Goal: Transaction & Acquisition: Book appointment/travel/reservation

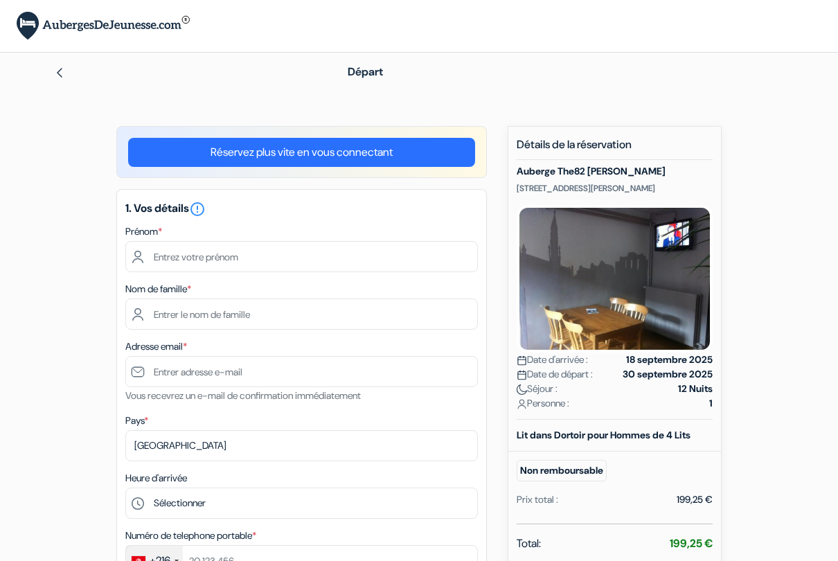
click at [61, 73] on img at bounding box center [59, 72] width 11 height 11
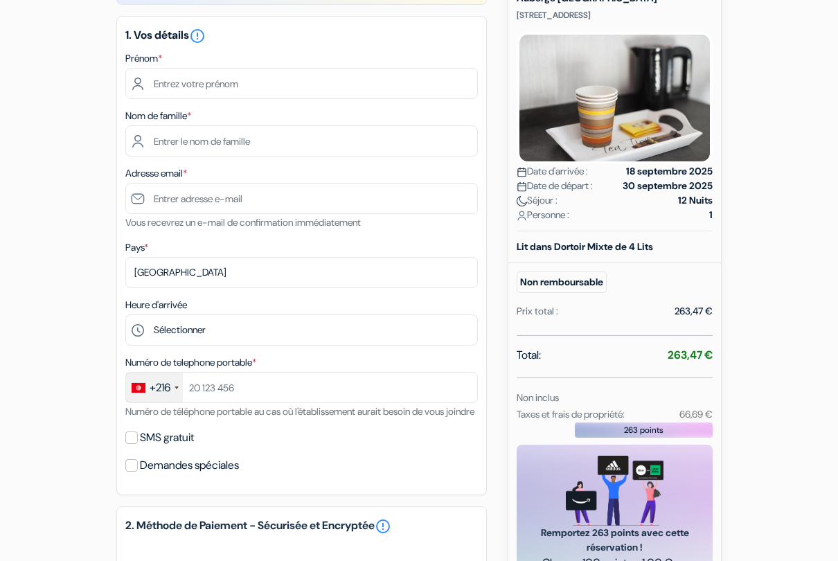
scroll to position [151, 0]
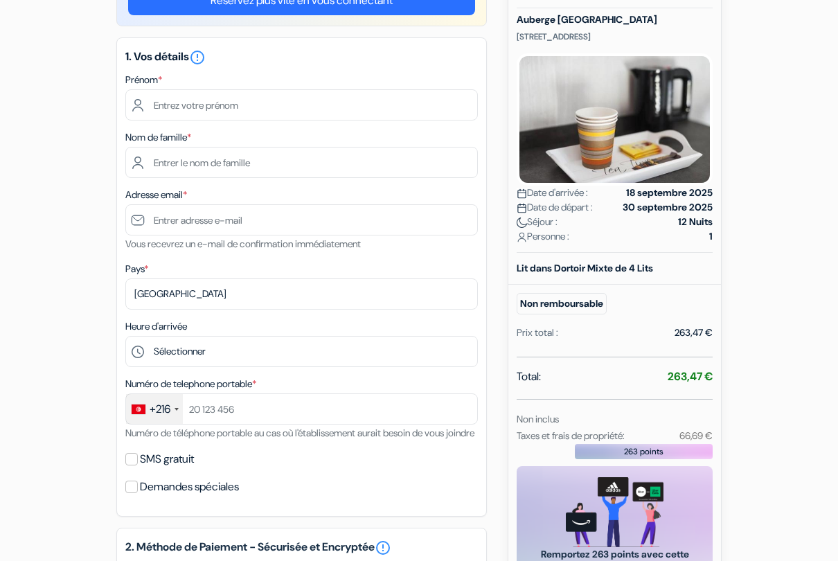
click at [644, 150] on img at bounding box center [615, 120] width 196 height 132
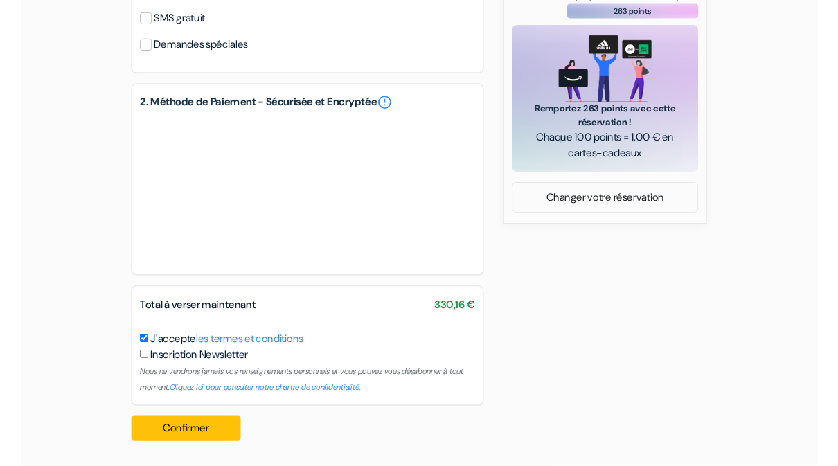
scroll to position [609, 0]
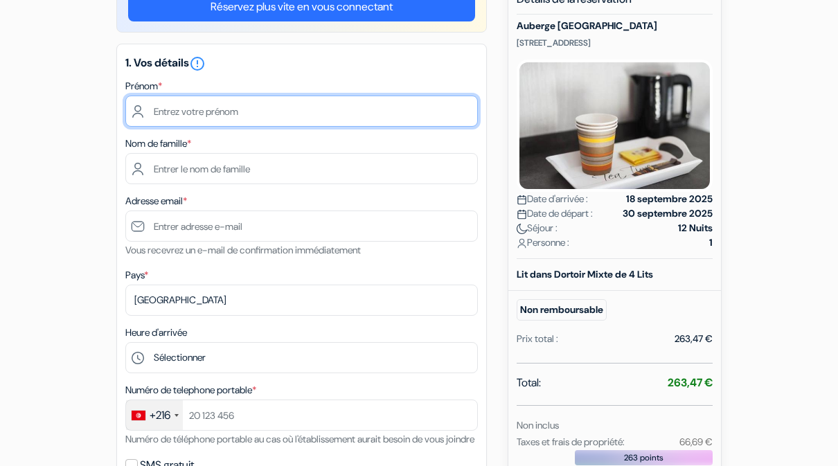
click at [419, 116] on input "text" at bounding box center [301, 111] width 353 height 31
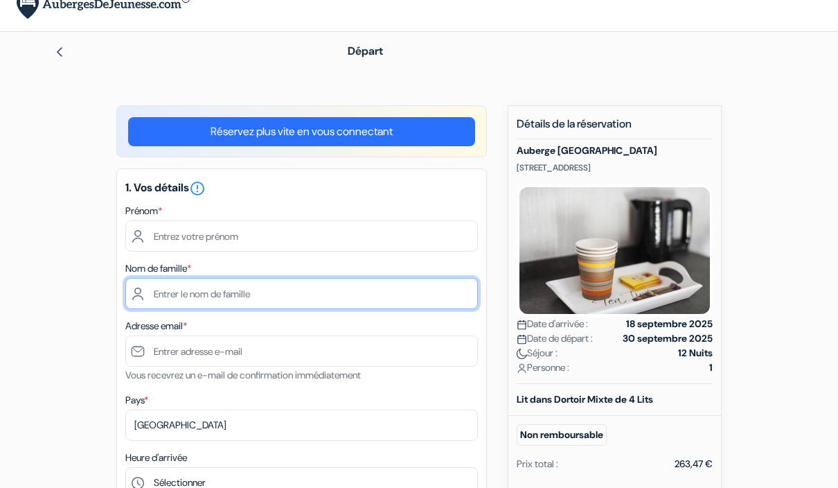
scroll to position [0, 0]
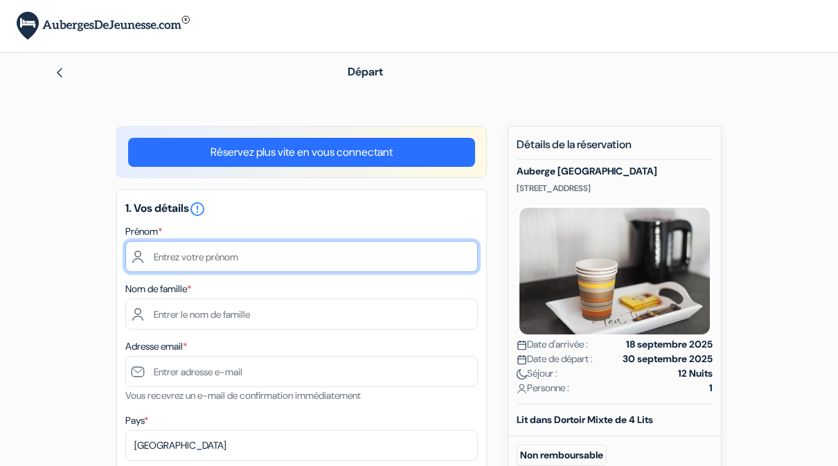
click at [367, 247] on input "text" at bounding box center [301, 256] width 353 height 31
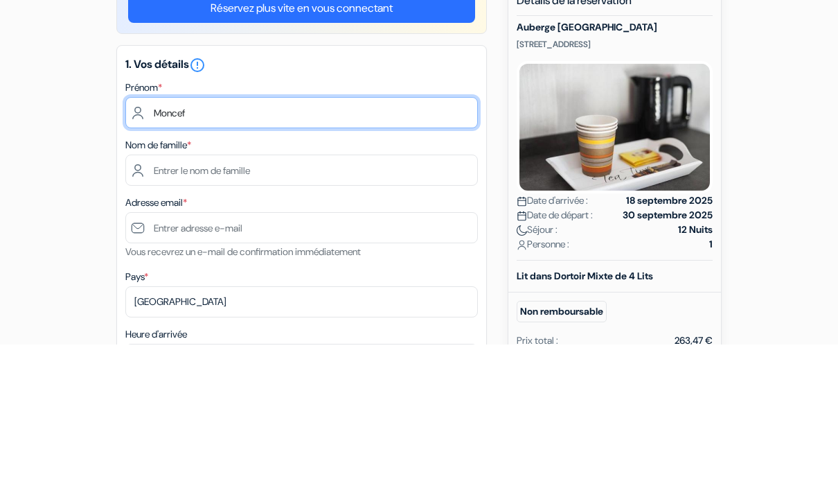
type input "Moncef"
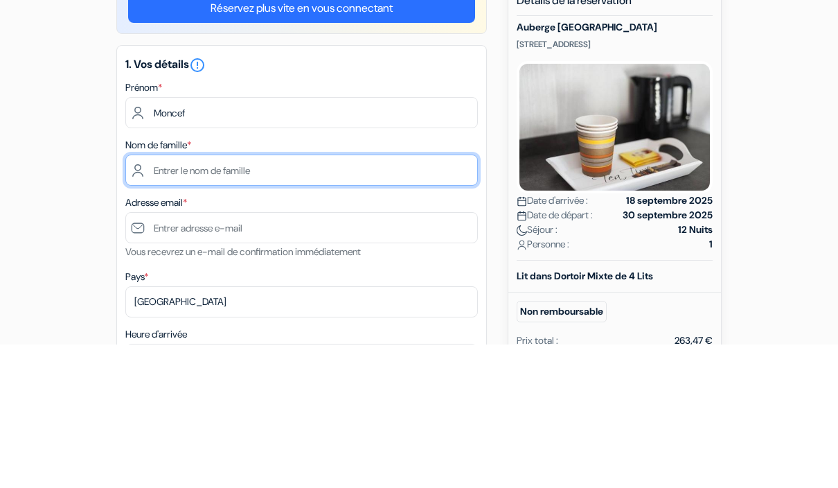
click at [371, 299] on input "text" at bounding box center [301, 314] width 353 height 31
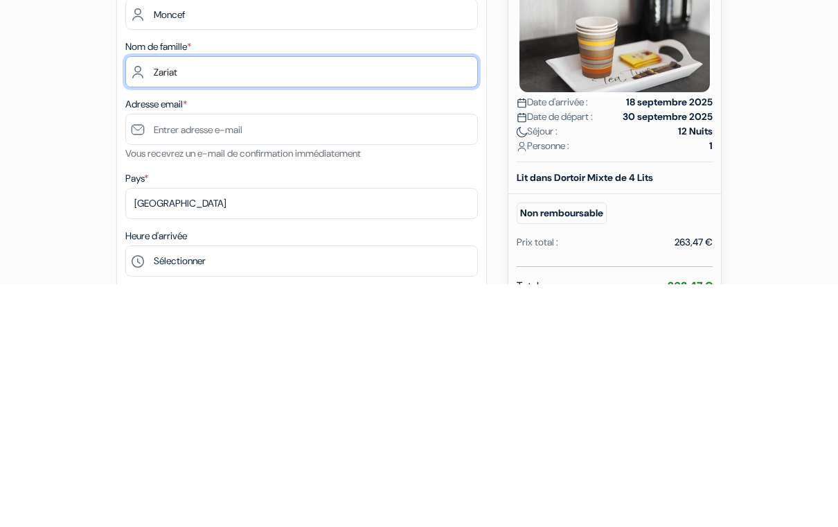
scroll to position [3, 0]
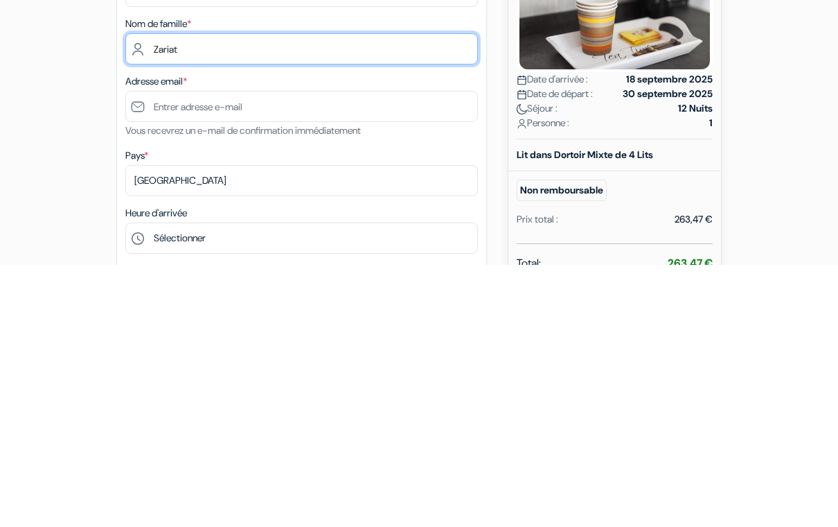
type input "Zariat"
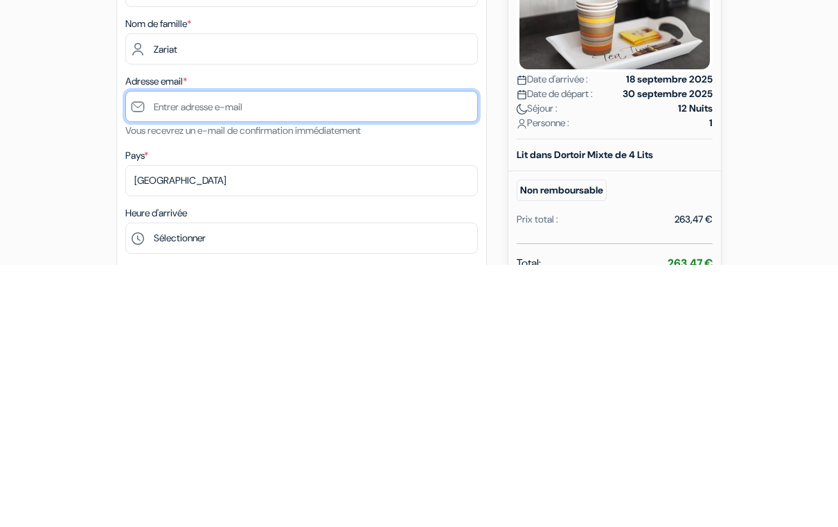
click at [389, 353] on input "text" at bounding box center [301, 368] width 353 height 31
type input "L"
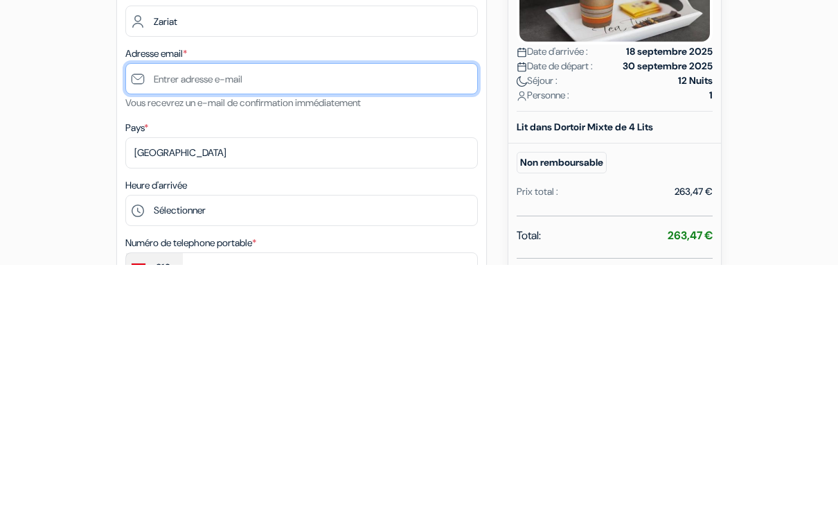
scroll to position [33, 0]
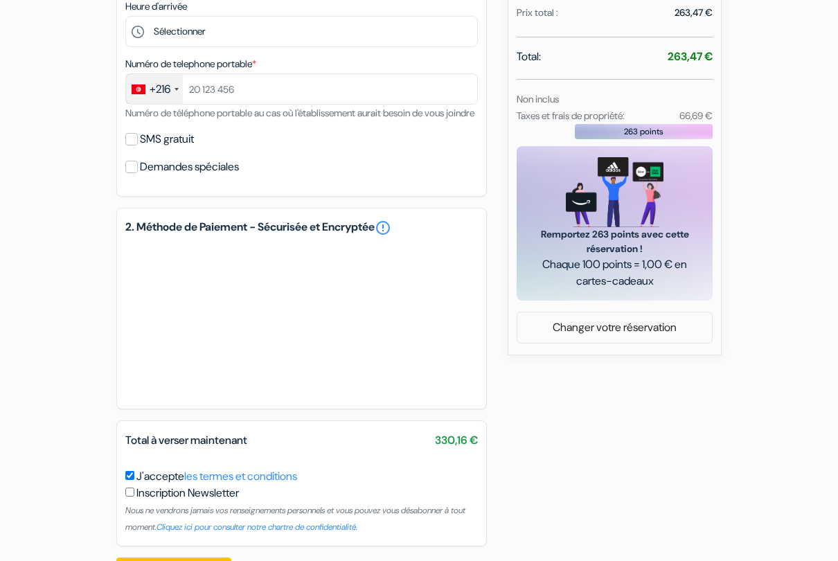
scroll to position [471, 0]
click at [58, 325] on div "add_box Auberge Brxxl 5 City Centre Rue Woeringen 5, Bruxelles, Belgique Détail…" at bounding box center [419, 125] width 790 height 941
click at [391, 237] on link "error_outline" at bounding box center [383, 228] width 17 height 17
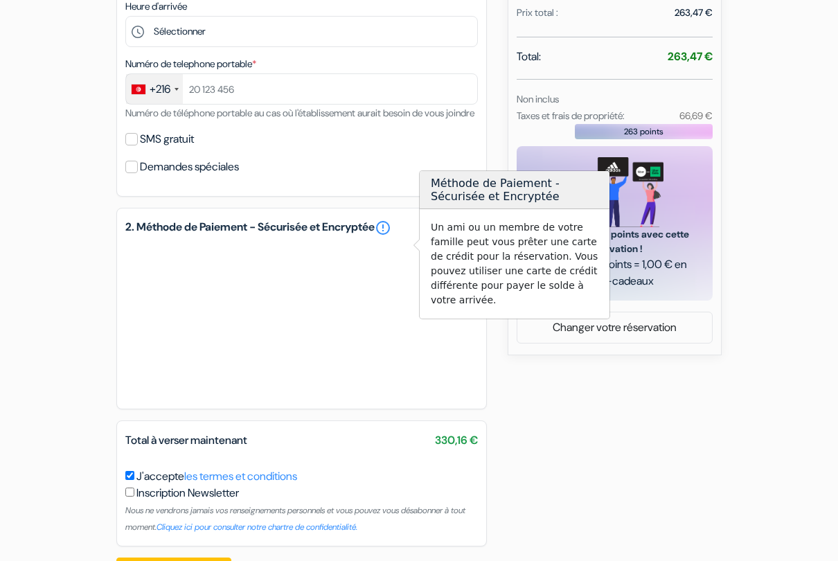
click at [809, 297] on div "add_box Auberge Brxxl 5 City Centre Rue Woeringen 5, Bruxelles, Belgique Détail…" at bounding box center [419, 124] width 790 height 941
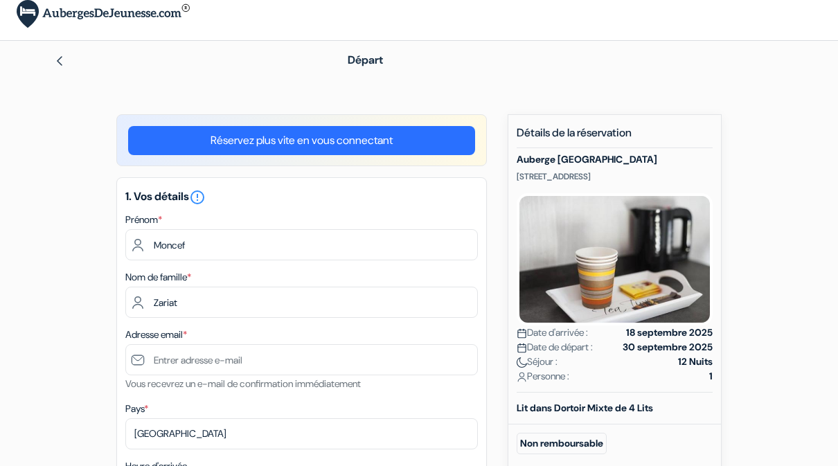
scroll to position [0, 0]
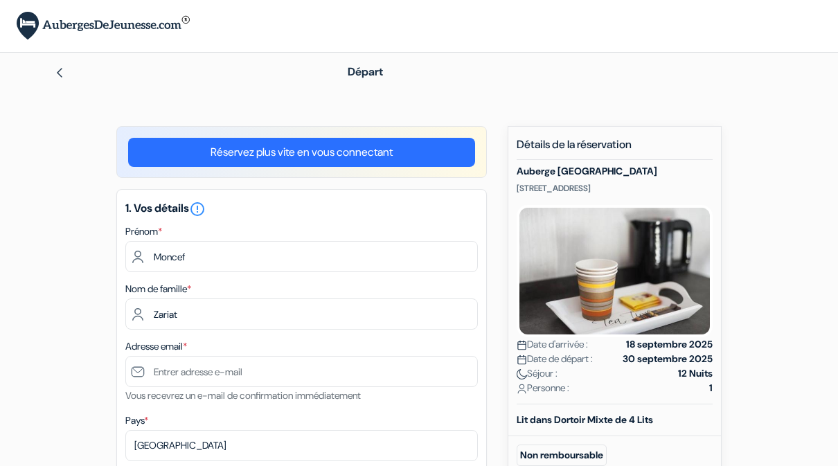
click at [778, 42] on div "× Vous êtes maintenant connecté!" at bounding box center [419, 26] width 838 height 52
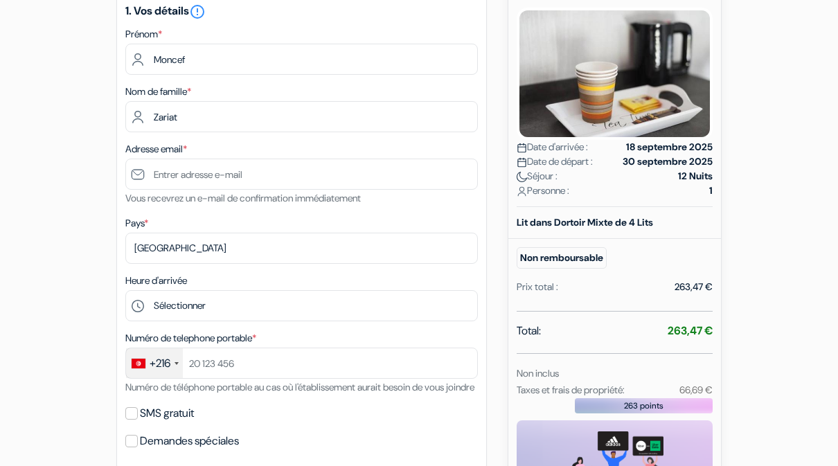
scroll to position [190, 0]
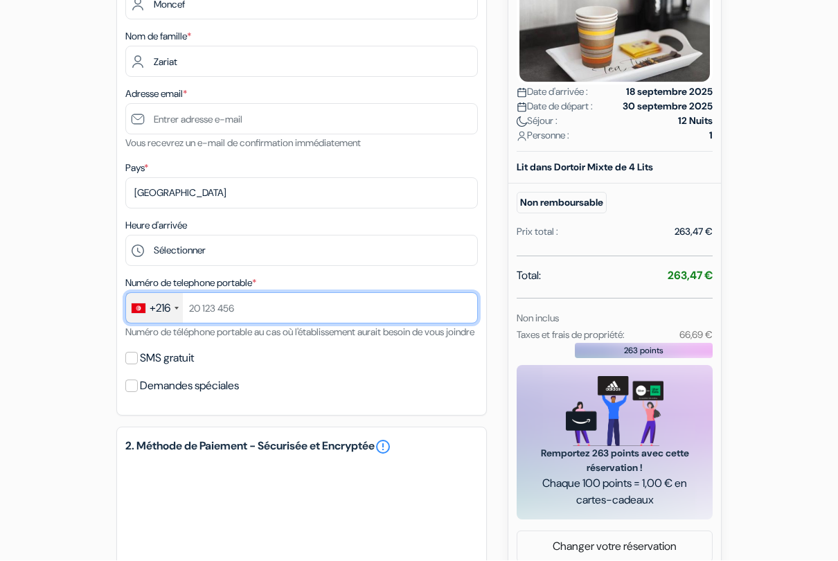
click at [432, 311] on input "text" at bounding box center [301, 308] width 353 height 31
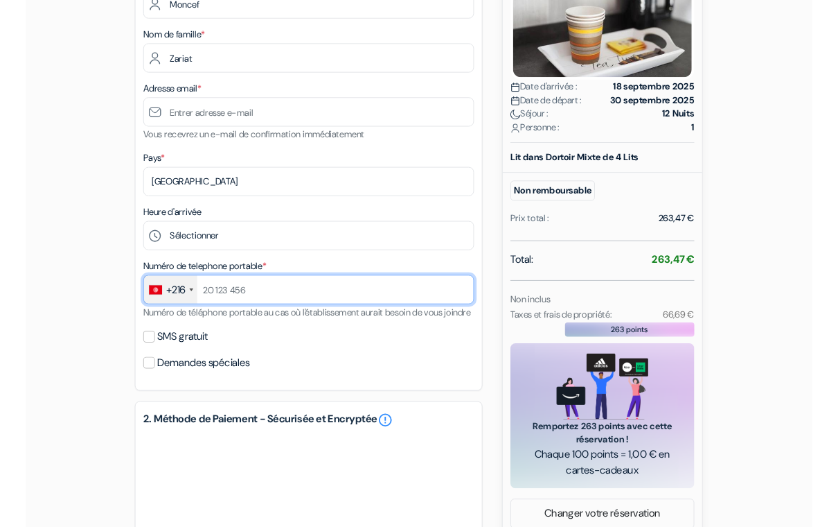
scroll to position [252, 0]
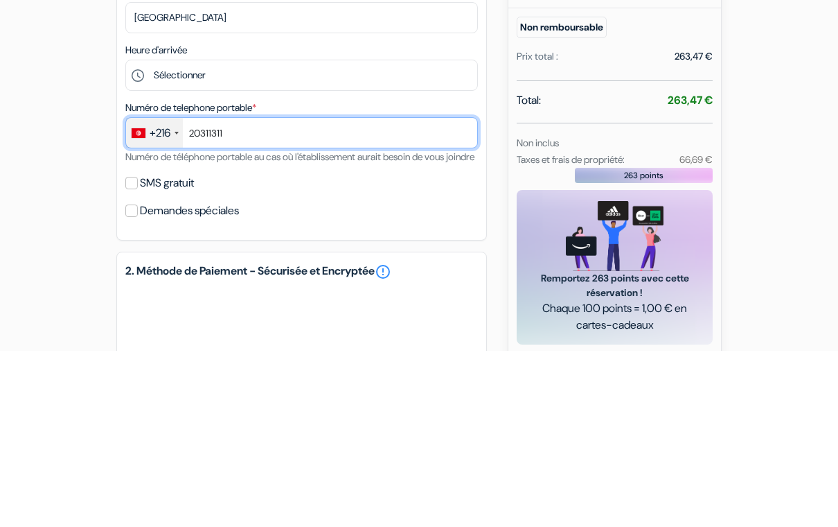
type input "20311311"
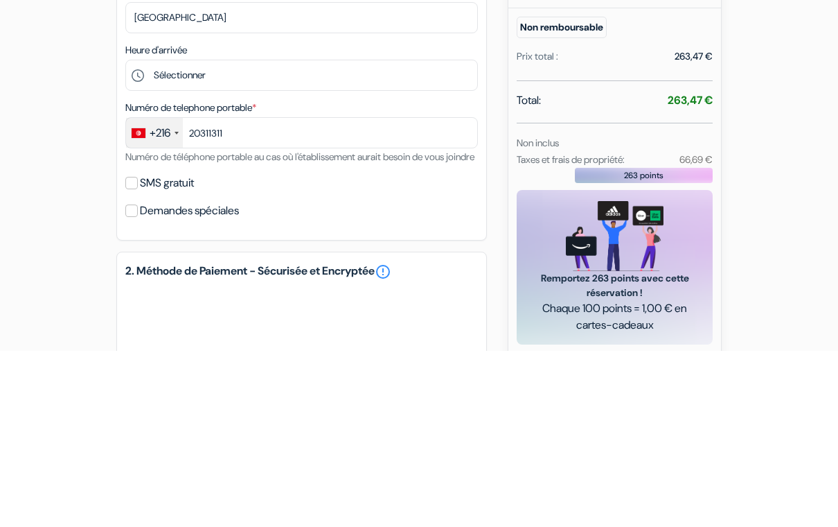
click at [782, 153] on div "add_box Auberge Brxxl 5 City Centre Rue Woeringen 5, Bruxelles, Belgique Détail…" at bounding box center [419, 344] width 790 height 941
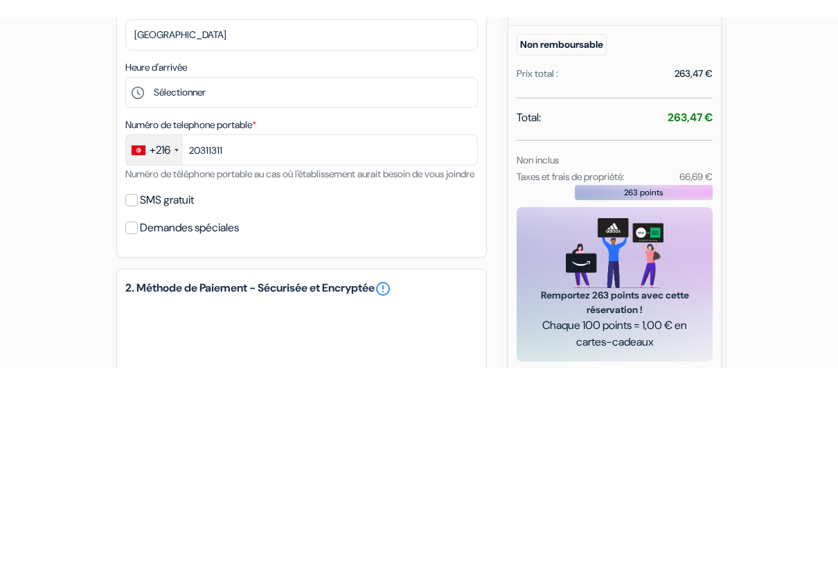
scroll to position [429, 0]
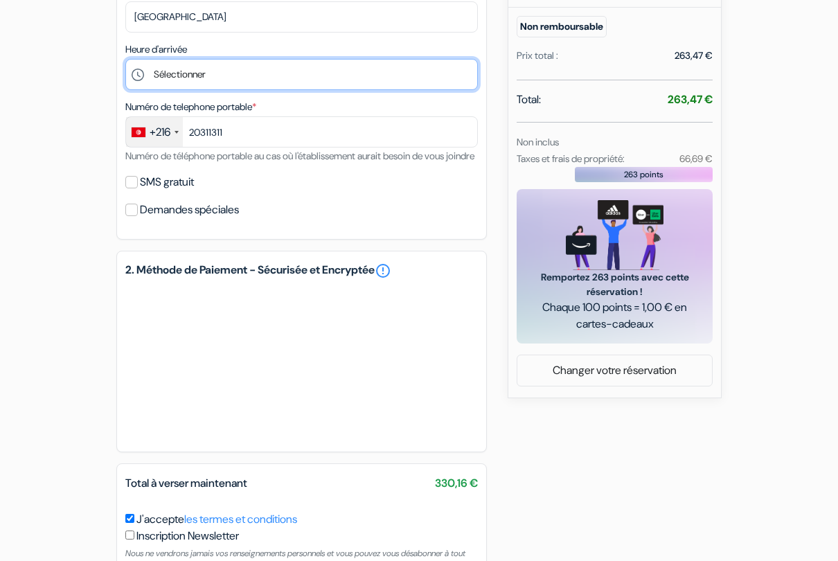
click at [423, 75] on select "Sélectionner 15:00 16:00 17:00 18:00 19:00 20:00 21:00 22:00 23:00 0:00" at bounding box center [301, 74] width 353 height 31
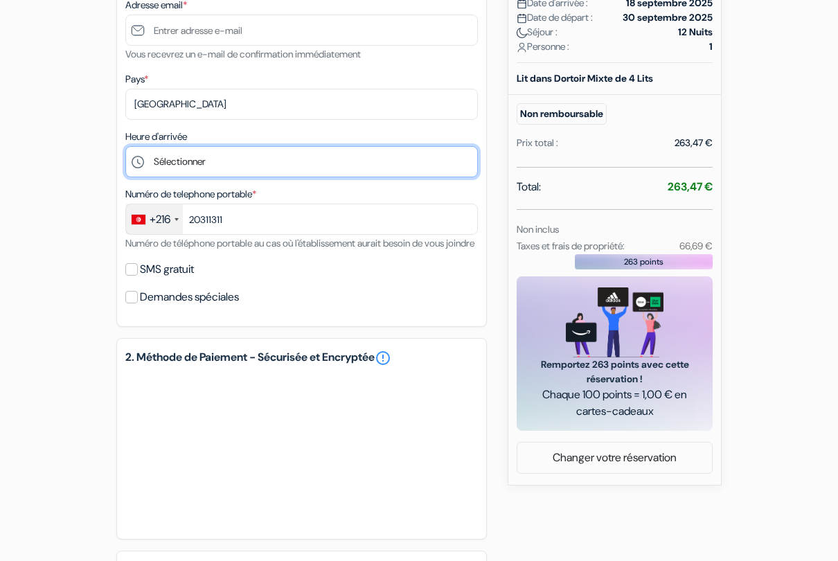
scroll to position [336, 0]
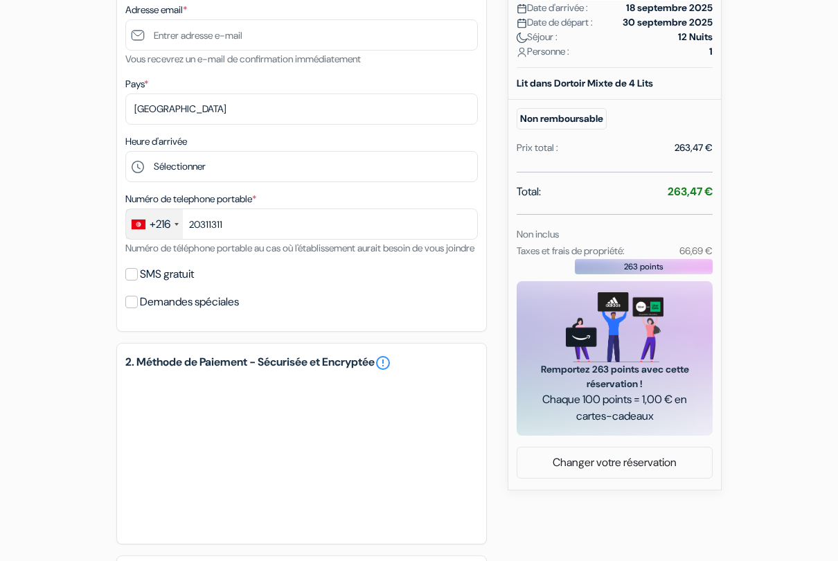
click at [135, 281] on div "SMS gratuit" at bounding box center [301, 274] width 353 height 19
click at [135, 281] on input "SMS gratuit" at bounding box center [131, 274] width 12 height 12
checkbox input "true"
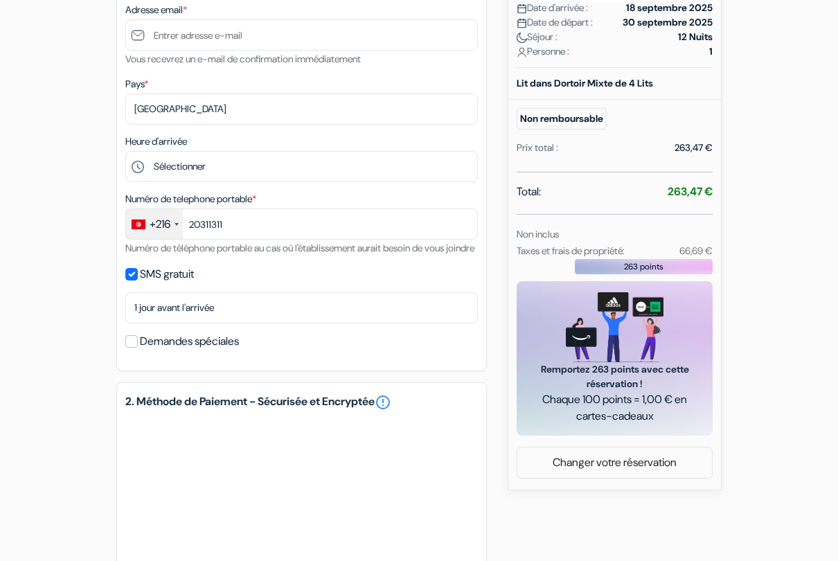
click at [131, 348] on input "Demandes spéciales" at bounding box center [131, 341] width 12 height 12
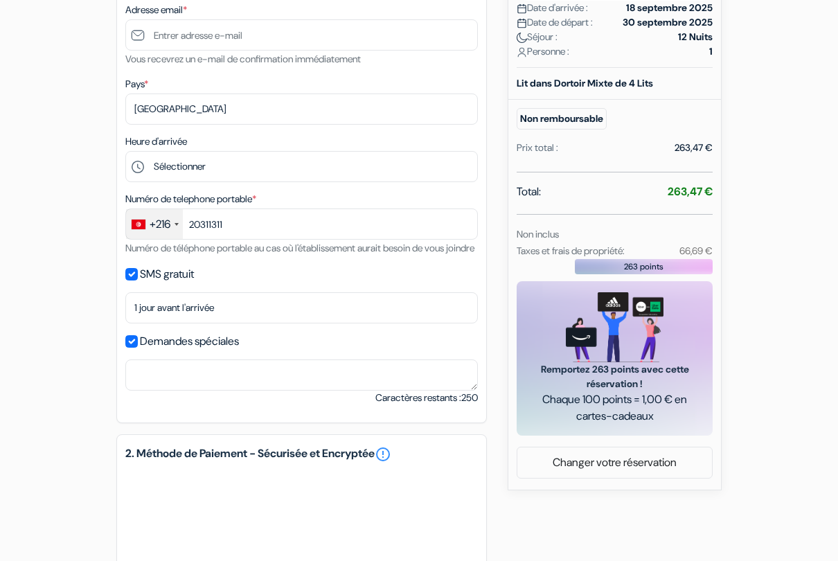
click at [126, 348] on div "1. Vos détails error_outline Prénom * Moncef Nom de famille * Zariat Adresse em…" at bounding box center [301, 137] width 371 height 571
click at [128, 348] on input "Demandes spéciales" at bounding box center [131, 341] width 12 height 12
checkbox input "false"
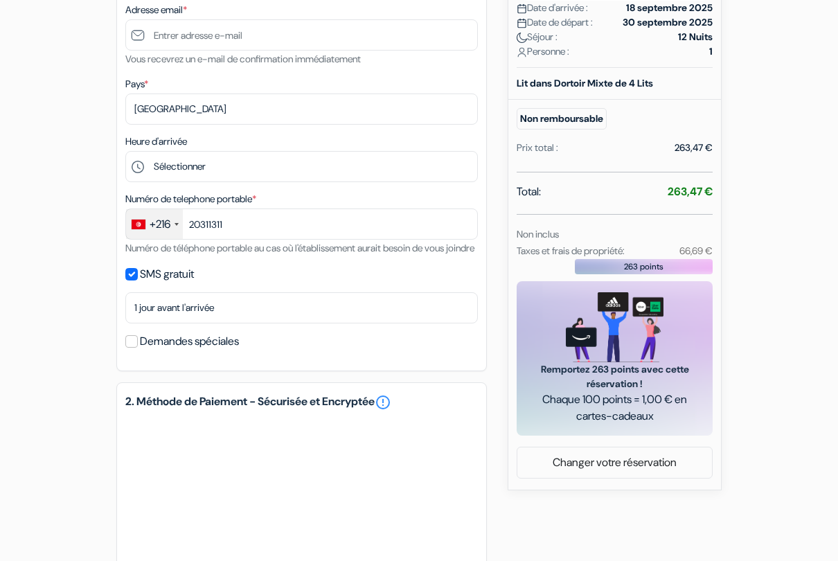
click at [128, 281] on input "SMS gratuit" at bounding box center [131, 274] width 12 height 12
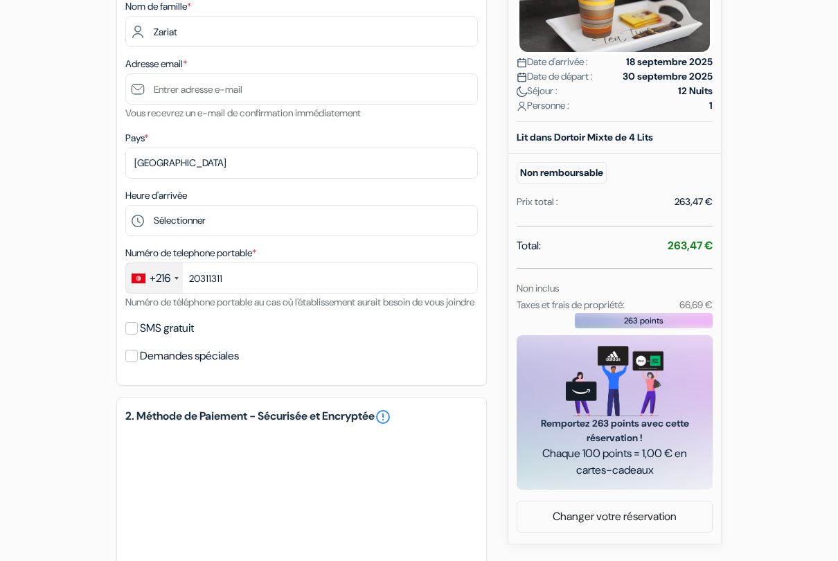
click at [125, 335] on input "SMS gratuit" at bounding box center [131, 329] width 12 height 12
checkbox input "true"
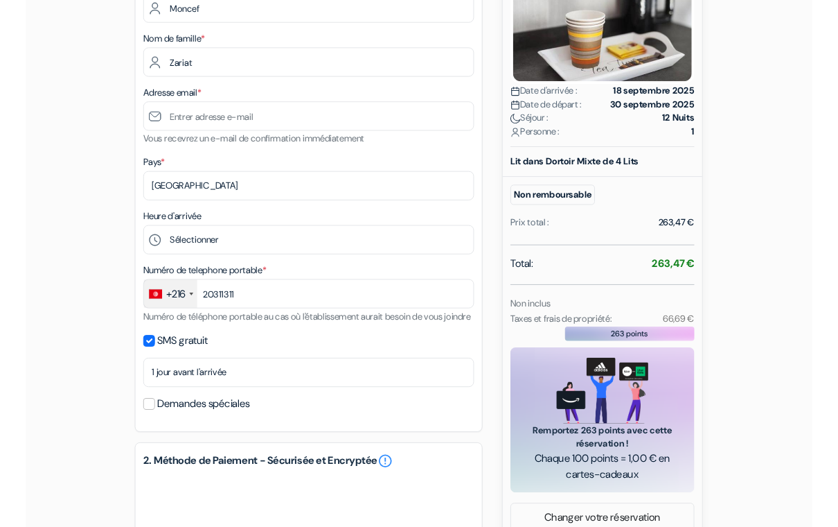
scroll to position [247, 0]
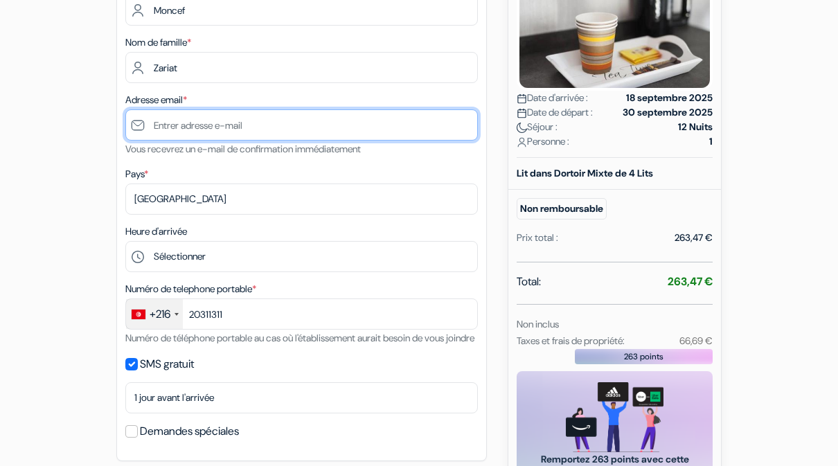
click at [324, 121] on input "text" at bounding box center [301, 124] width 353 height 31
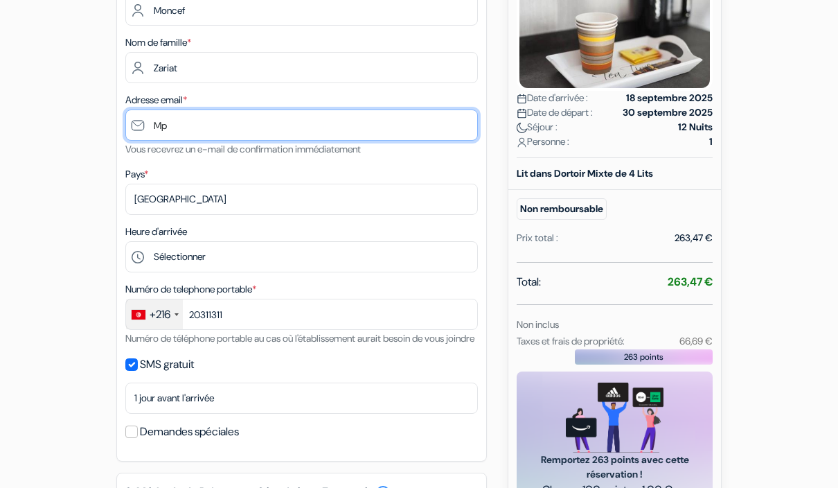
type input "M"
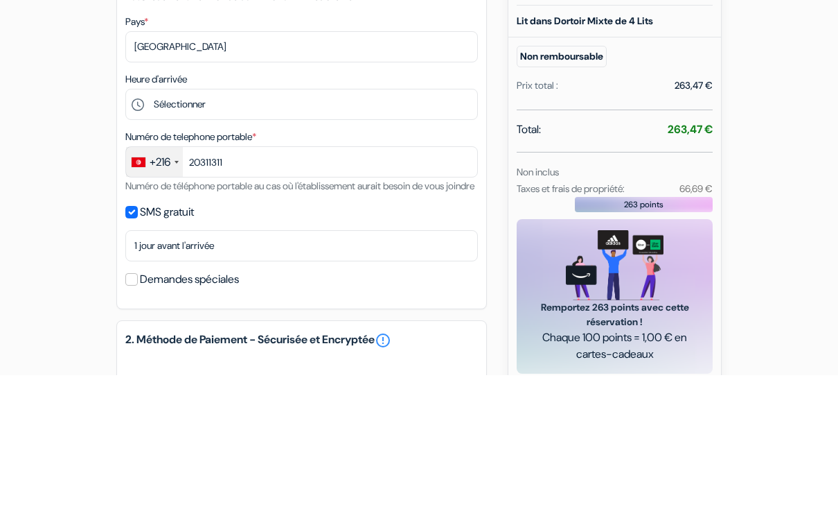
type input "moncefzariat@gmail.com"
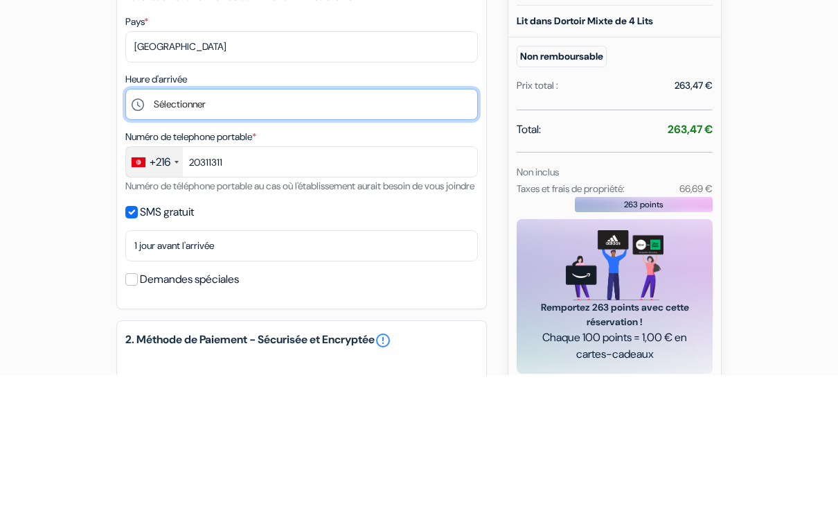
click at [434, 241] on select "Sélectionner 15:00 16:00 17:00 18:00 19:00 20:00 21:00 22:00 23:00 0:00" at bounding box center [301, 256] width 353 height 31
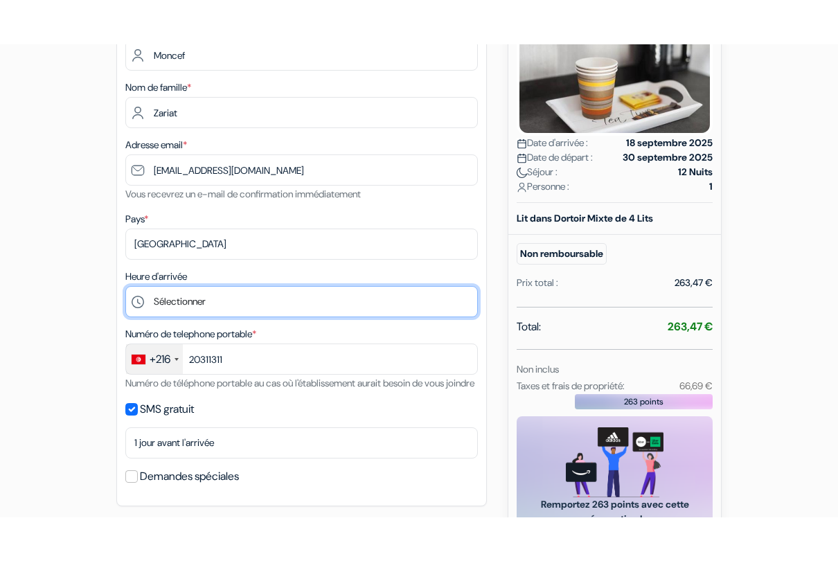
scroll to position [245, 0]
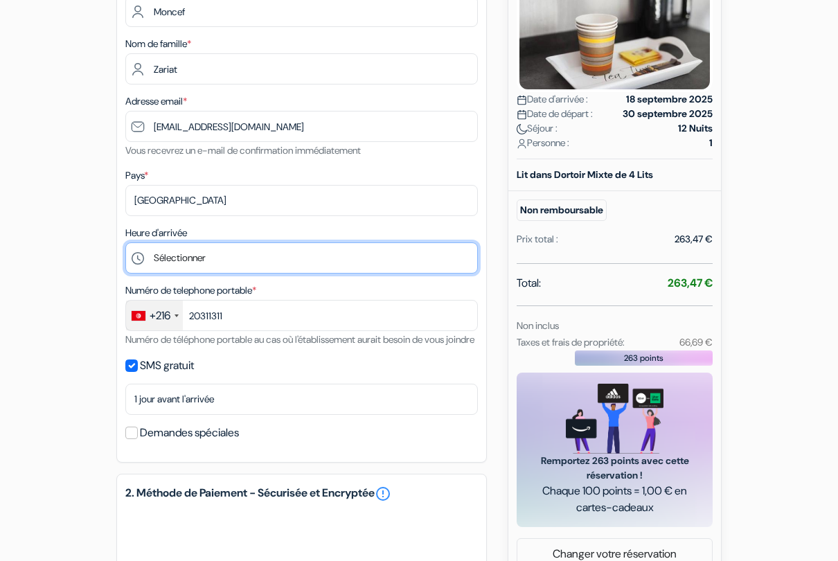
click at [428, 265] on select "Sélectionner 15:00 16:00 17:00 18:00 19:00 20:00 21:00 22:00 23:00 0:00" at bounding box center [301, 258] width 353 height 31
click at [431, 265] on select "Sélectionner 15:00 16:00 17:00 18:00 19:00 20:00 21:00 22:00 23:00 0:00" at bounding box center [301, 258] width 353 height 31
select select "18"
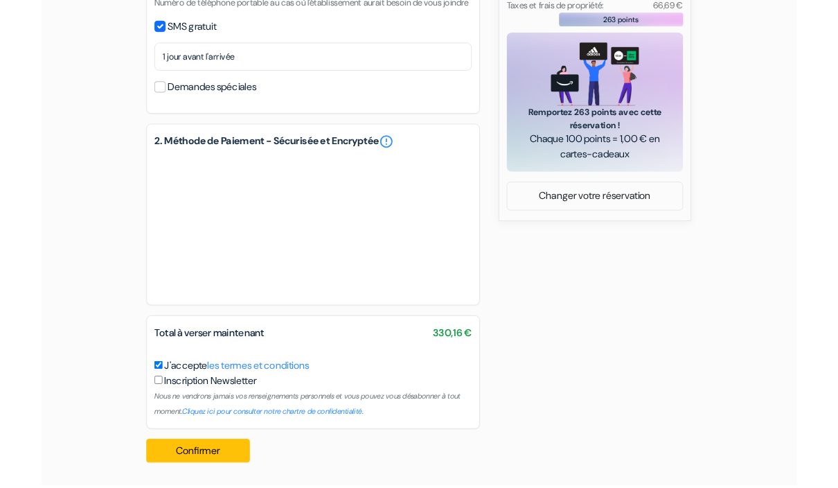
scroll to position [597, 0]
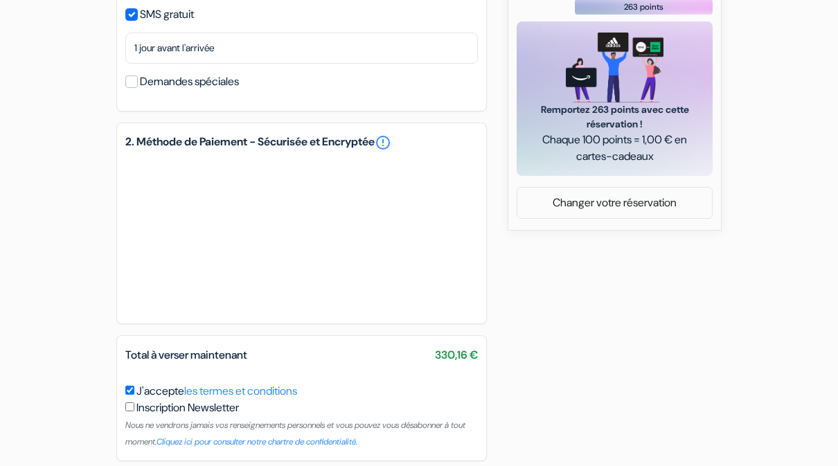
click at [750, 271] on div "add_box Auberge Brxxl 5 City Centre Rue Woeringen 5, Bruxelles, Belgique Détail…" at bounding box center [419, 20] width 790 height 980
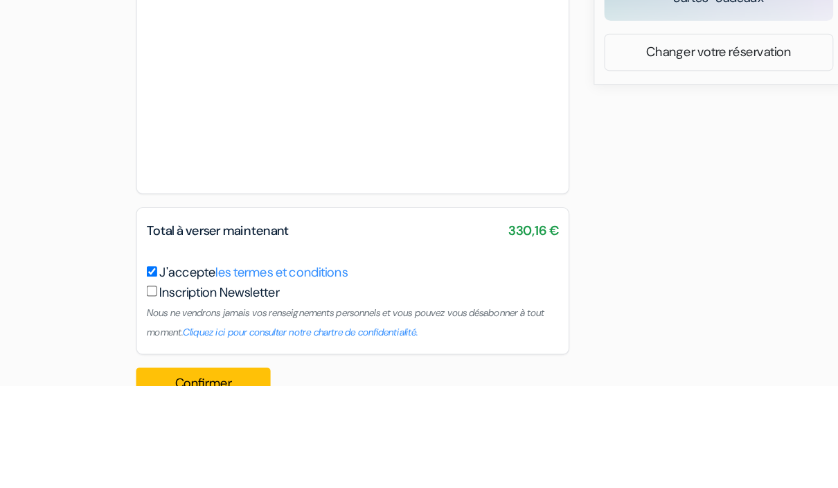
click at [693, 146] on div "add_box Auberge Brxxl 5 City Centre Rue Woeringen 5, Bruxelles, Belgique Détail…" at bounding box center [419, 20] width 790 height 980
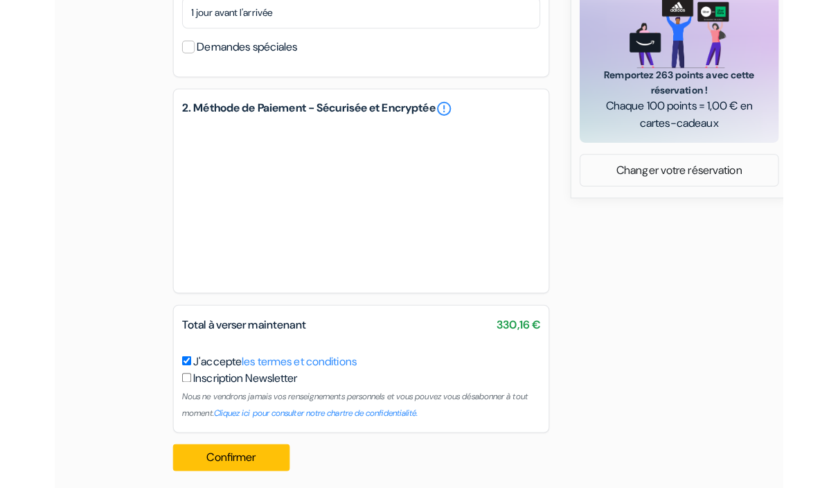
scroll to position [581, 0]
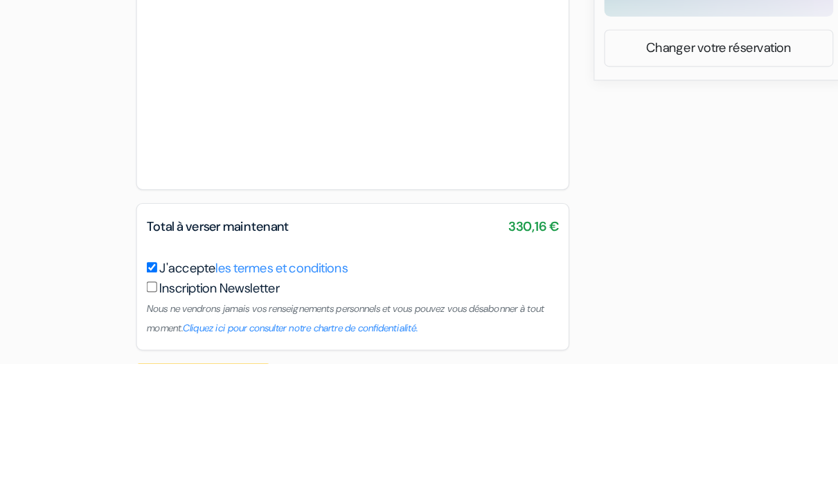
click at [583, 121] on div "add_box Auberge Brxxl 5 City Centre Rue Woeringen 5, Bruxelles, Belgique Détail…" at bounding box center [419, 35] width 790 height 980
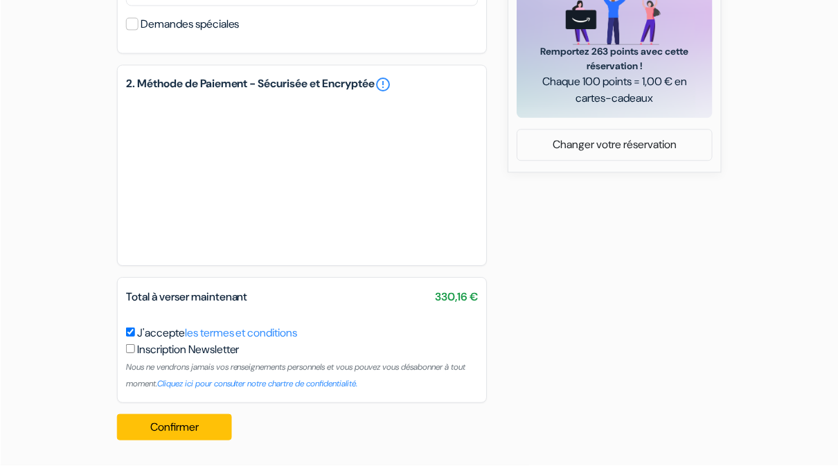
scroll to position [671, 0]
click at [127, 345] on input "checkbox" at bounding box center [129, 349] width 9 height 9
checkbox input "true"
click at [189, 428] on button "Confirmer Loading..." at bounding box center [173, 428] width 115 height 26
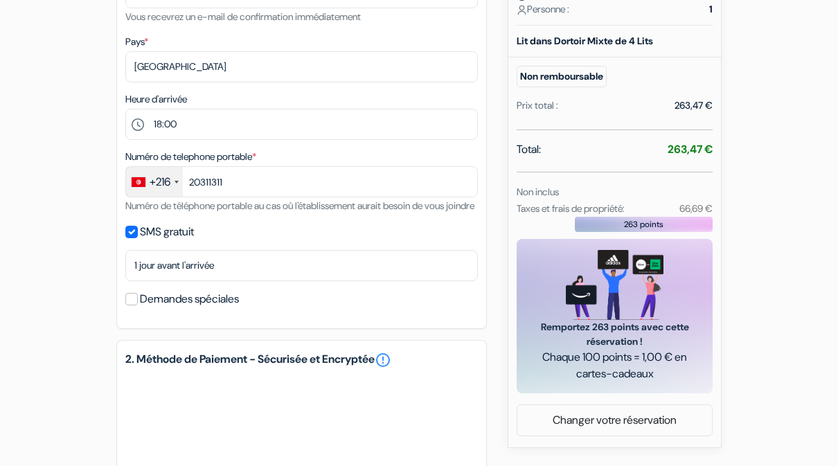
scroll to position [260, 0]
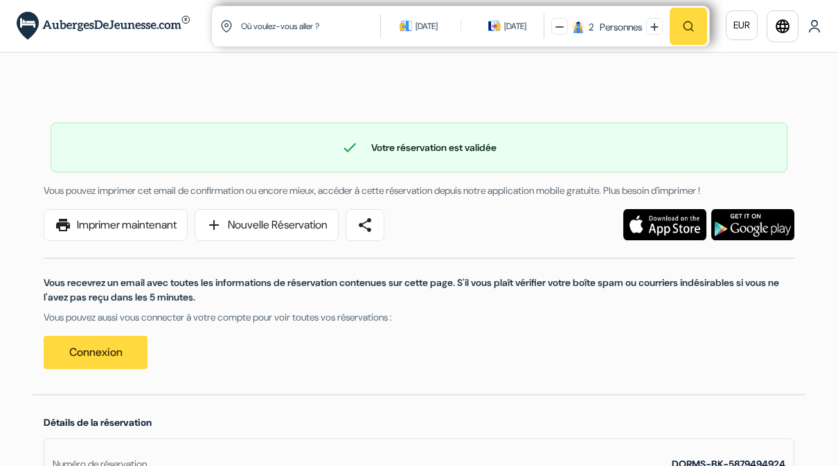
click at [150, 224] on link "print Imprimer maintenant" at bounding box center [116, 225] width 144 height 32
click at [97, 225] on link "print Imprimer maintenant" at bounding box center [116, 225] width 144 height 32
click at [132, 227] on link "print Imprimer maintenant" at bounding box center [116, 225] width 144 height 32
click at [157, 222] on link "print Imprimer maintenant" at bounding box center [116, 225] width 144 height 32
click at [146, 233] on link "print Imprimer maintenant" at bounding box center [116, 225] width 144 height 32
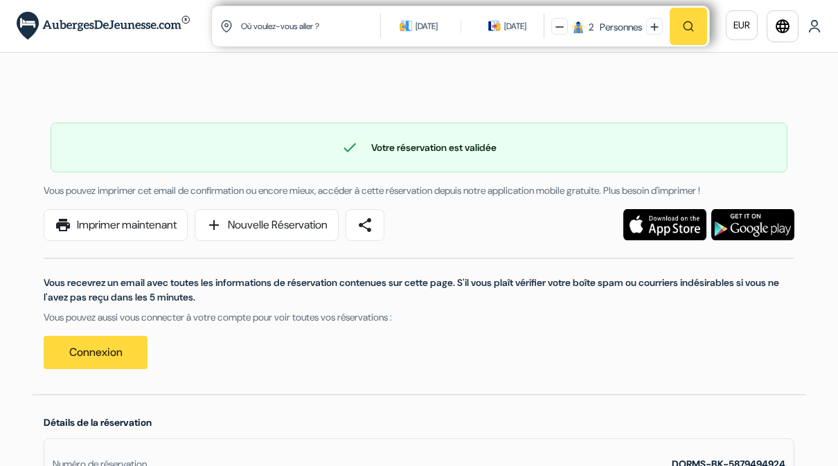
click at [121, 226] on link "print Imprimer maintenant" at bounding box center [116, 225] width 144 height 32
click at [373, 223] on span "share" at bounding box center [365, 225] width 17 height 17
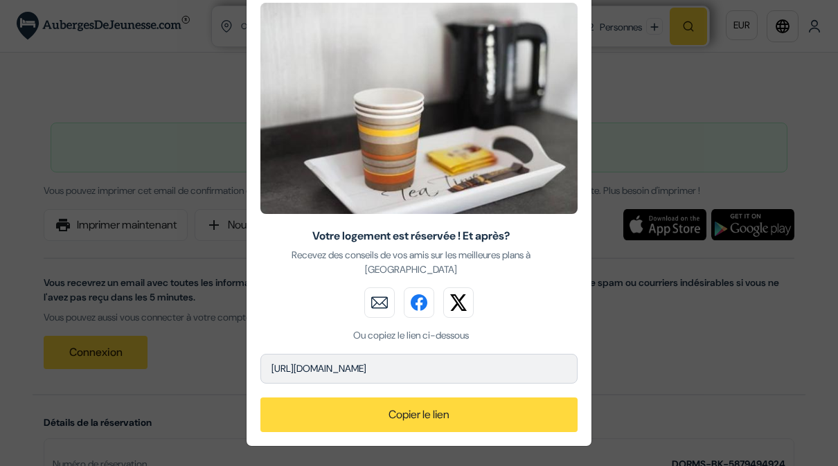
scroll to position [71, 0]
click at [542, 419] on button "Copier le lien" at bounding box center [419, 415] width 317 height 35
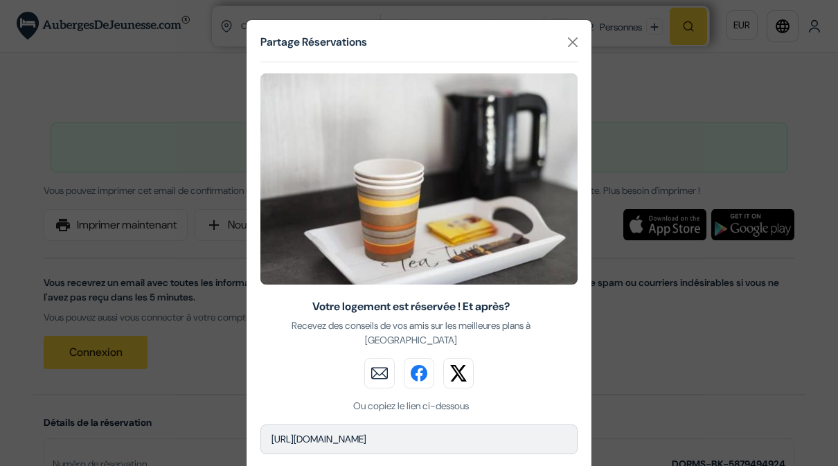
click at [684, 358] on div "Partage Réservations Votre logement est réservée ! Et après? Recevez des consei…" at bounding box center [419, 233] width 838 height 466
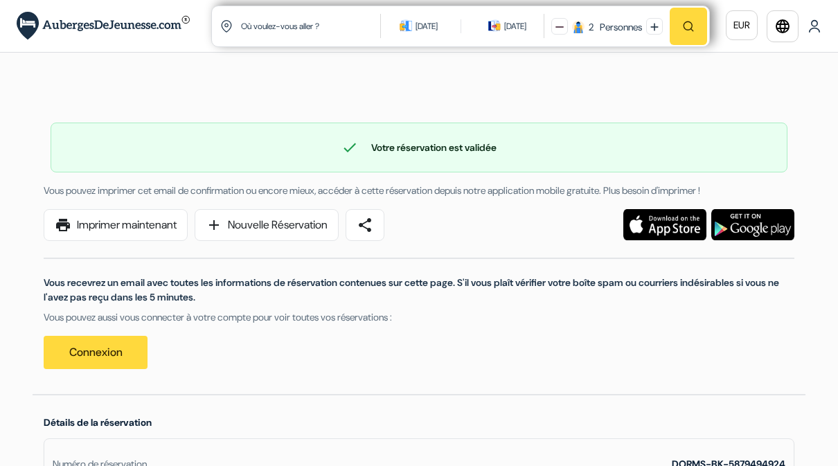
click at [373, 225] on span "share" at bounding box center [365, 225] width 17 height 17
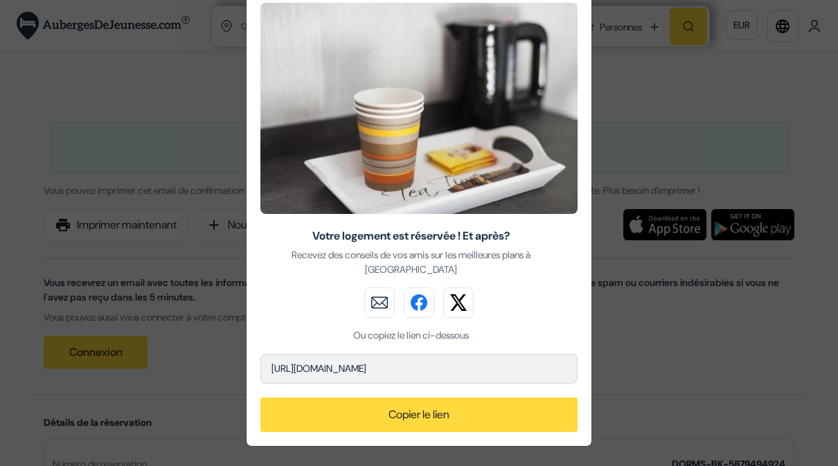
scroll to position [71, 0]
click at [512, 421] on button "Copier le lien" at bounding box center [419, 415] width 317 height 35
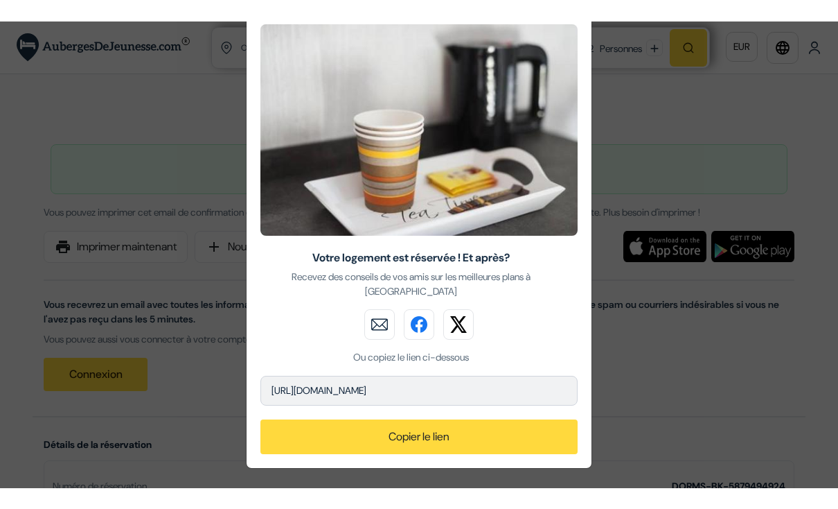
scroll to position [0, 0]
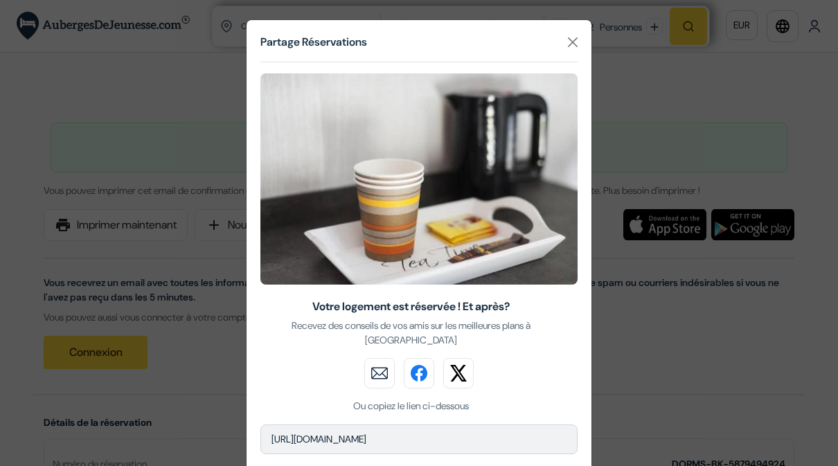
click at [675, 408] on div "Partage Réservations Votre logement est réservée ! Et après? Recevez des consei…" at bounding box center [419, 233] width 838 height 466
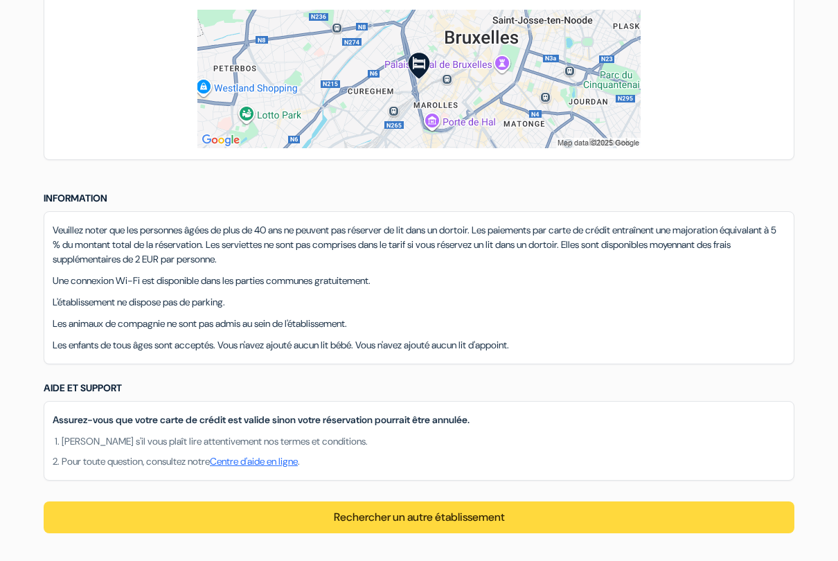
scroll to position [989, 0]
